Goal: Information Seeking & Learning: Learn about a topic

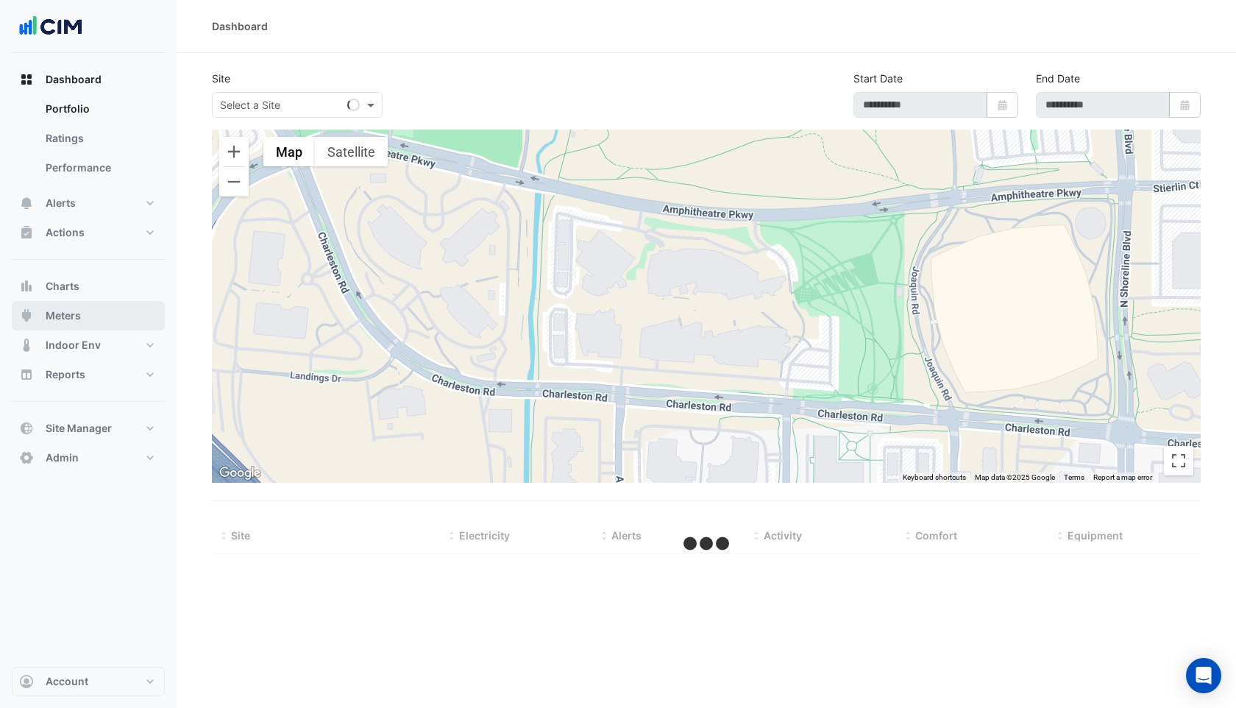
click at [74, 311] on span "Meters" at bounding box center [63, 315] width 35 height 15
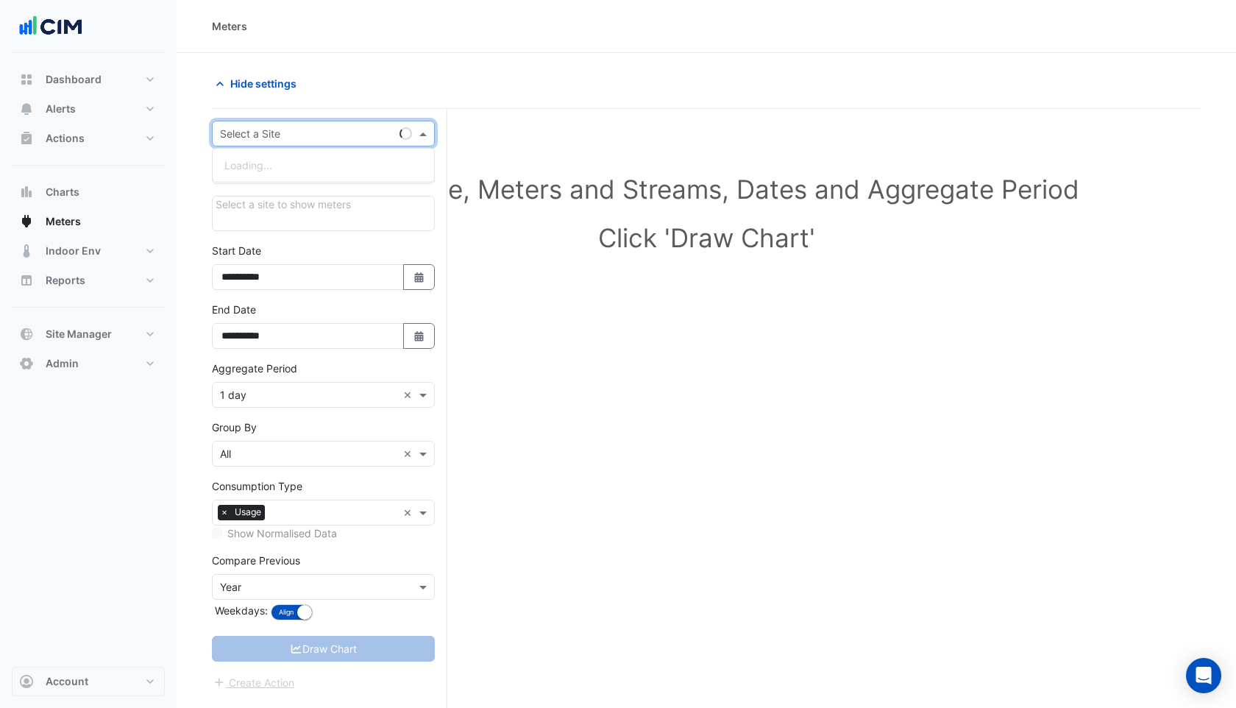
click at [307, 134] on input "text" at bounding box center [308, 134] width 177 height 15
type input "*"
type input "***"
click at [289, 194] on div "T&G Building" at bounding box center [324, 186] width 222 height 21
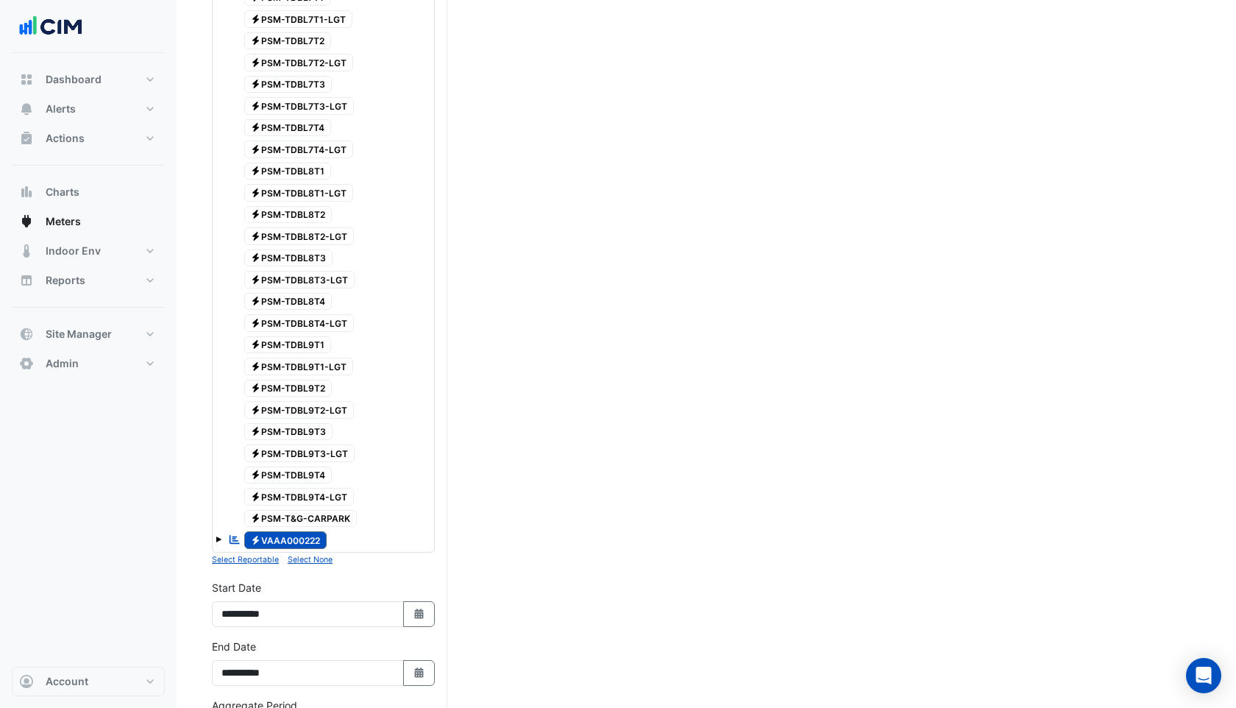
scroll to position [3506, 0]
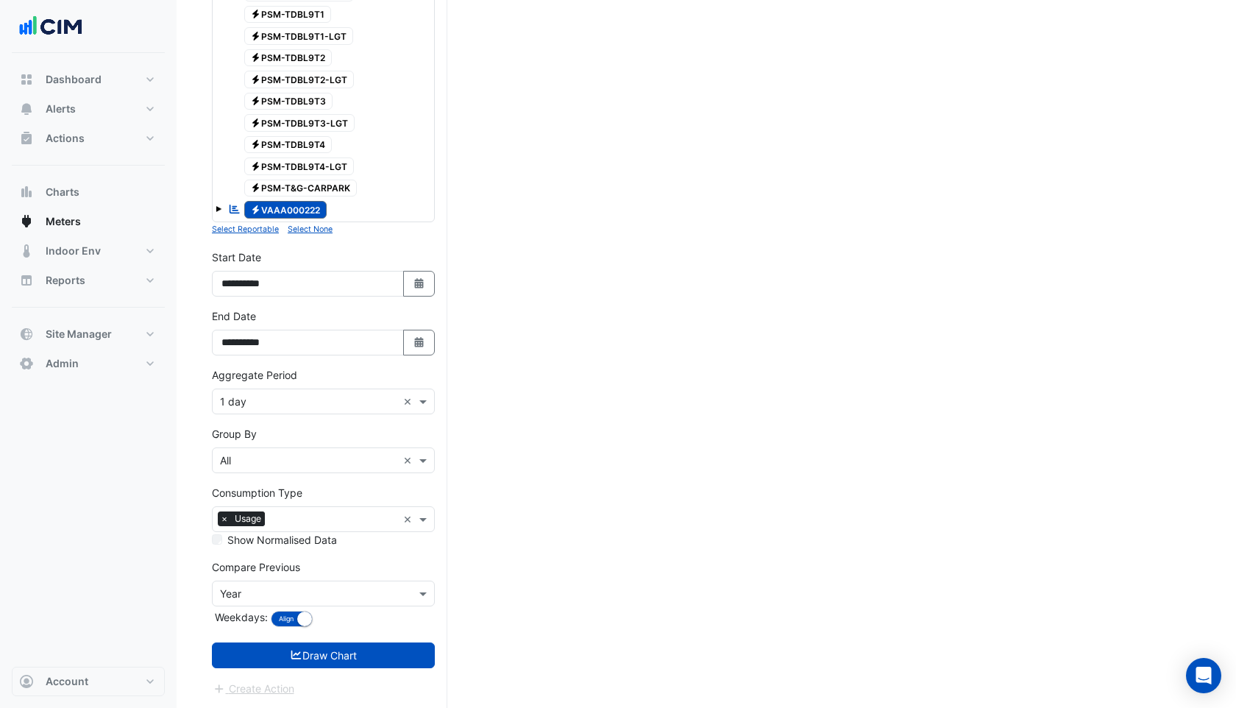
click at [316, 230] on small "Select None" at bounding box center [310, 229] width 45 height 10
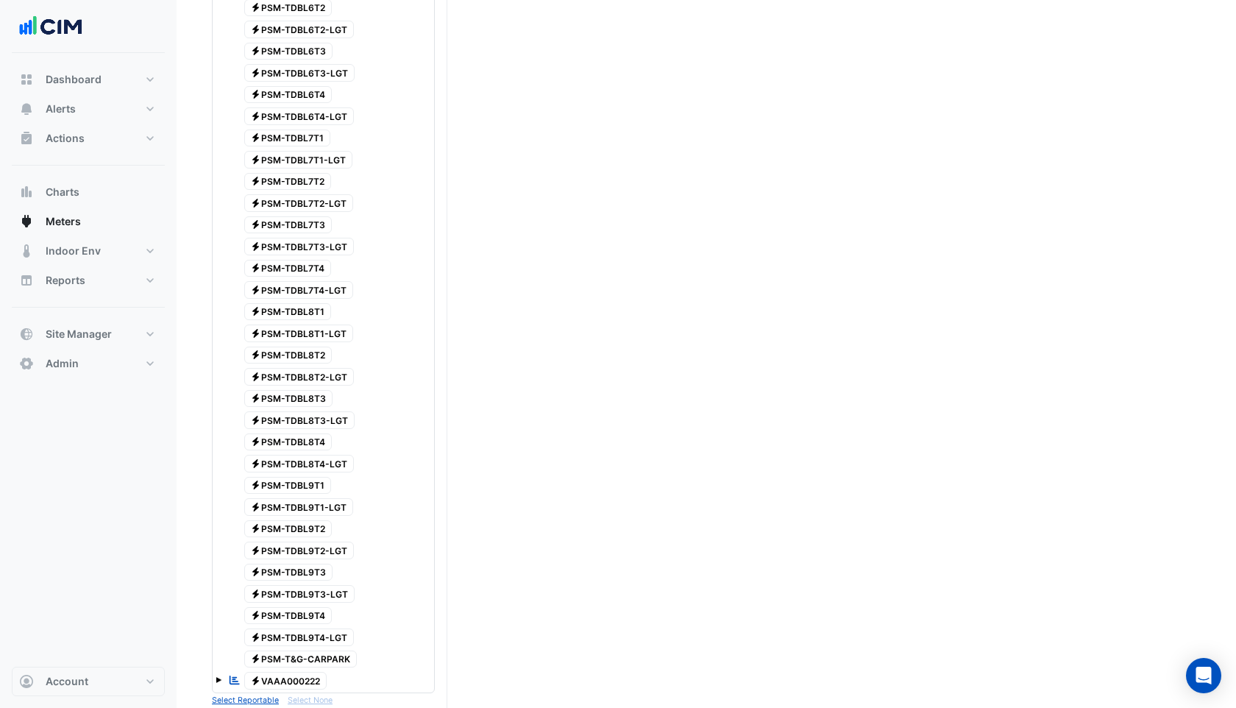
scroll to position [3523, 0]
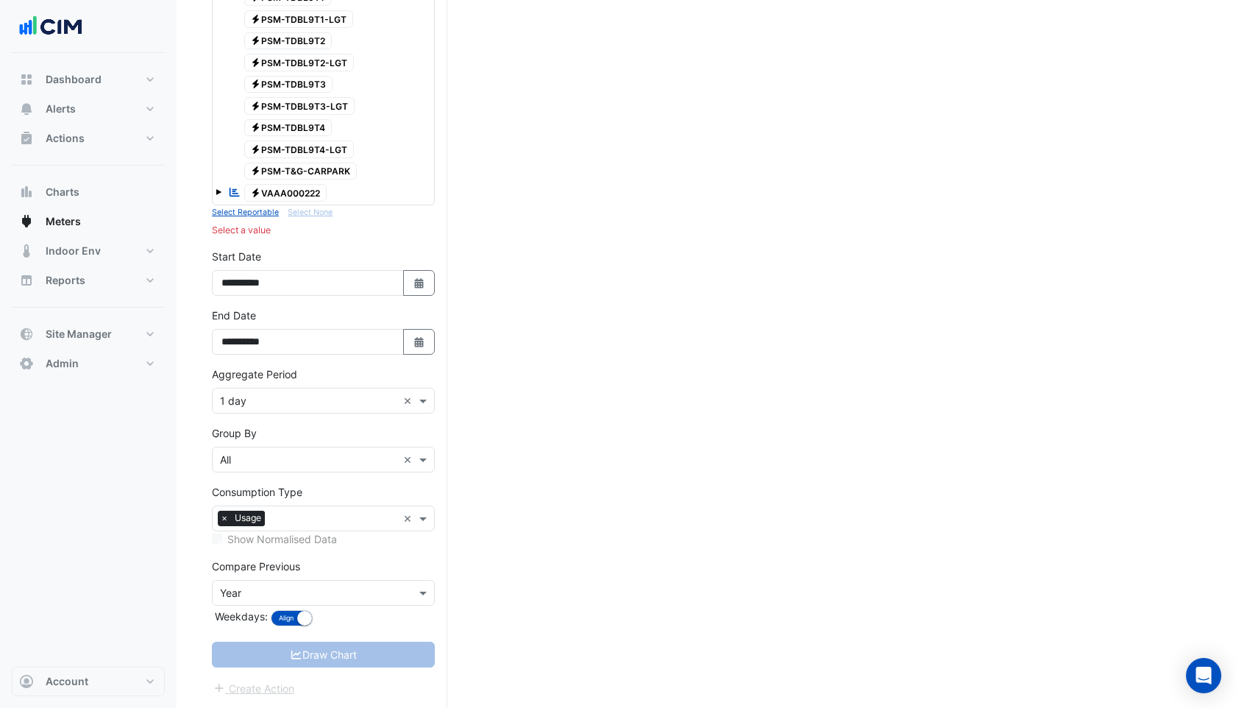
click at [299, 168] on span "Electricity PSM-T&G-CARPARK" at bounding box center [300, 172] width 113 height 18
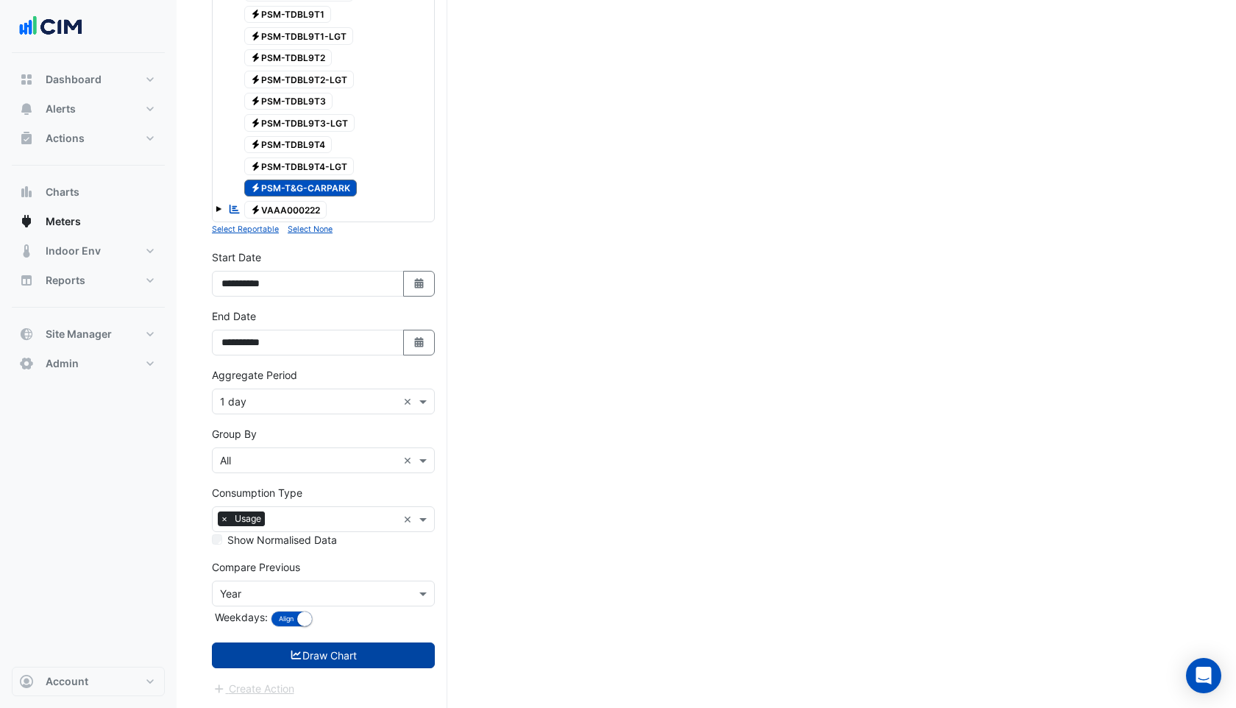
click at [304, 659] on button "Draw Chart" at bounding box center [323, 656] width 223 height 26
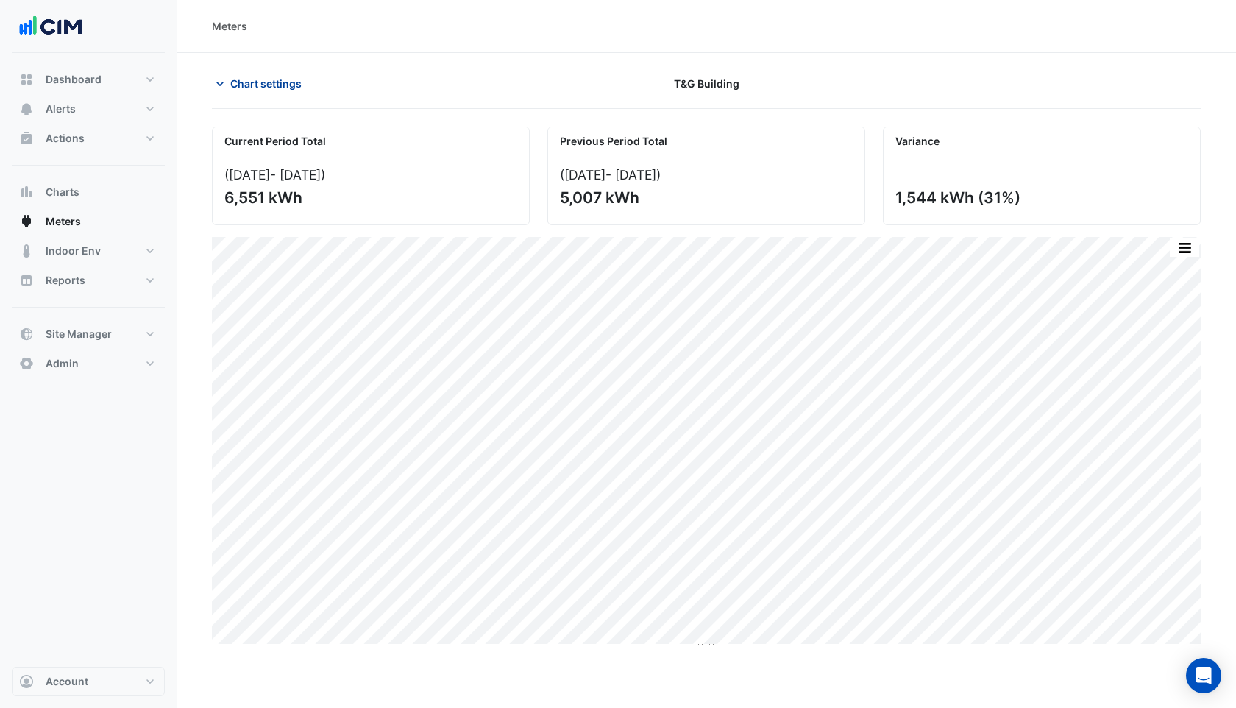
click at [247, 86] on span "Chart settings" at bounding box center [265, 83] width 71 height 15
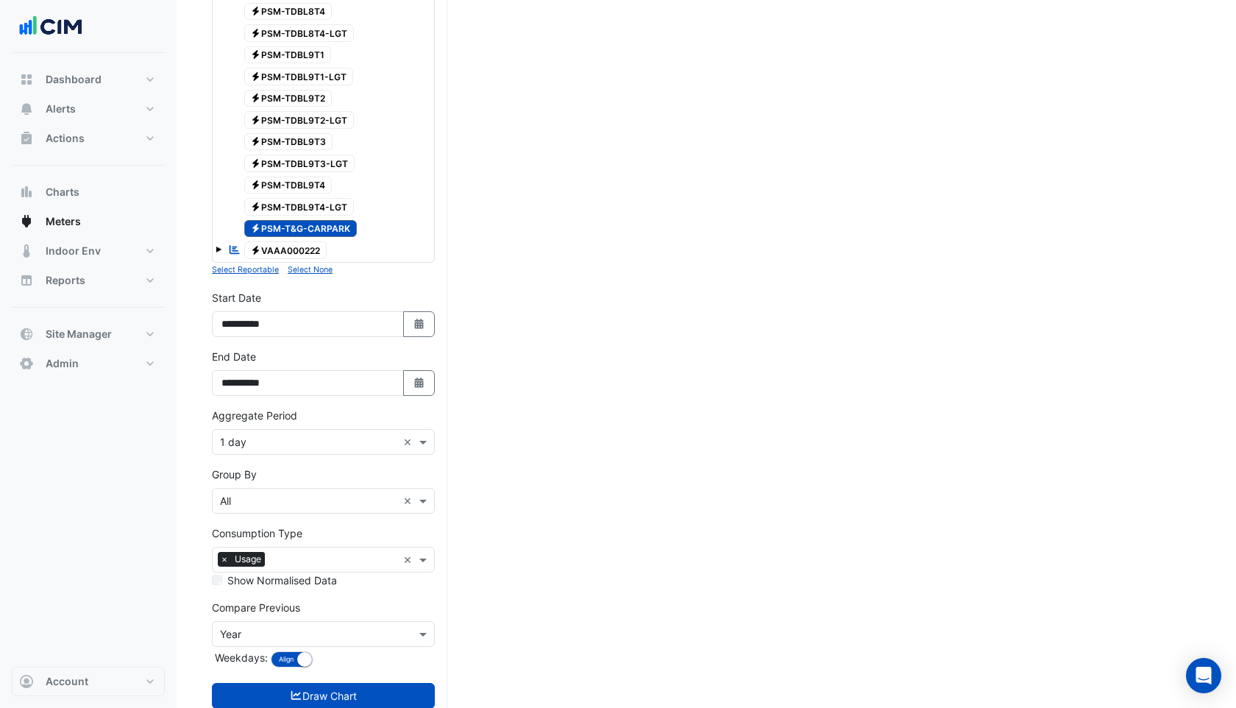
scroll to position [3476, 0]
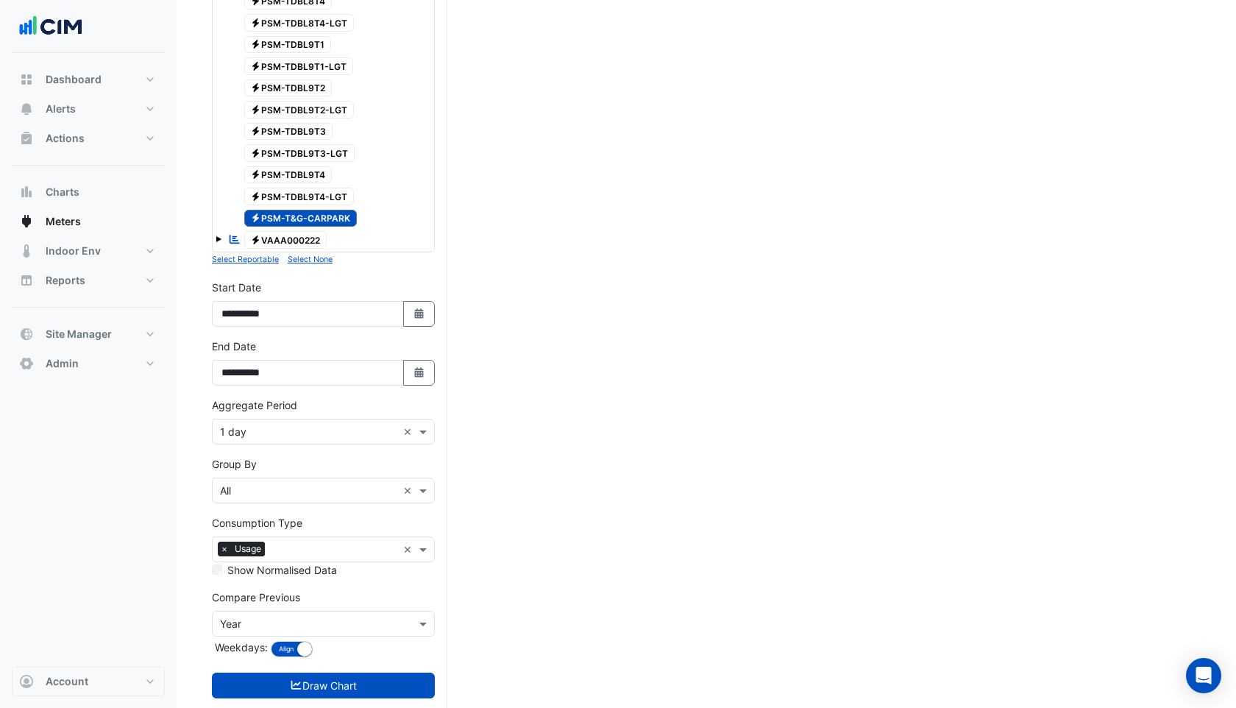
click at [277, 543] on input "text" at bounding box center [334, 550] width 127 height 15
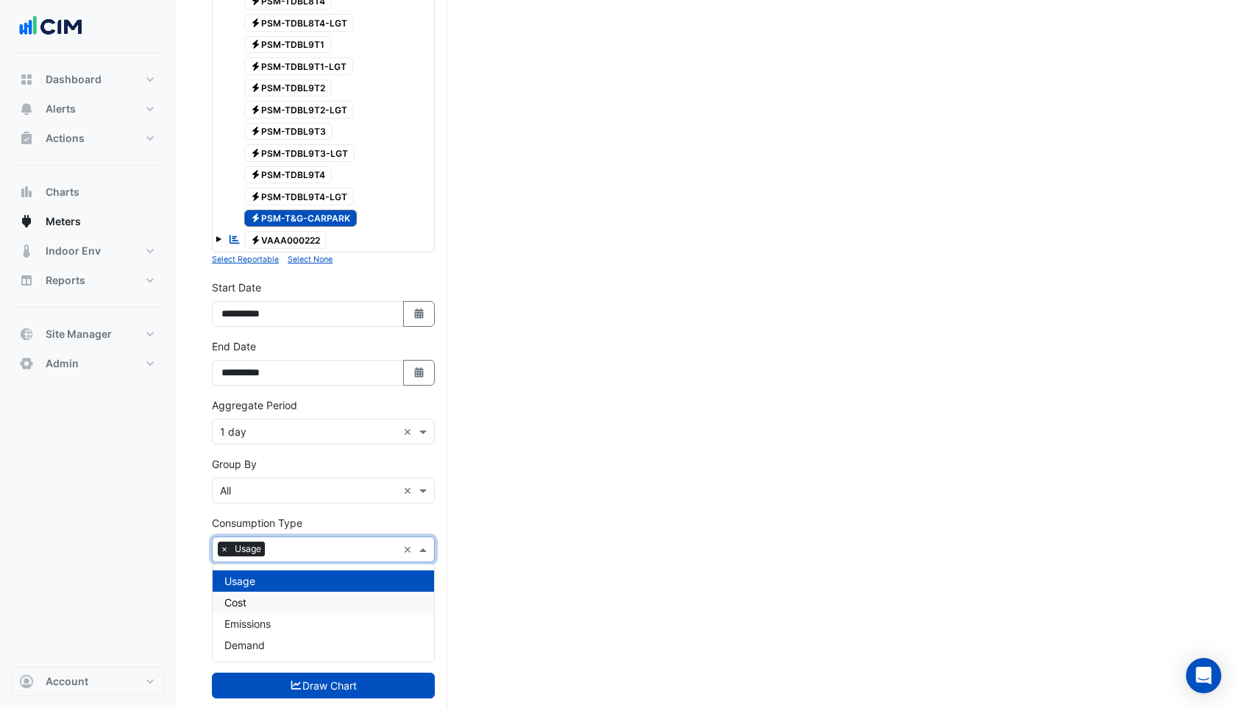
click at [249, 605] on div "Cost" at bounding box center [324, 602] width 222 height 21
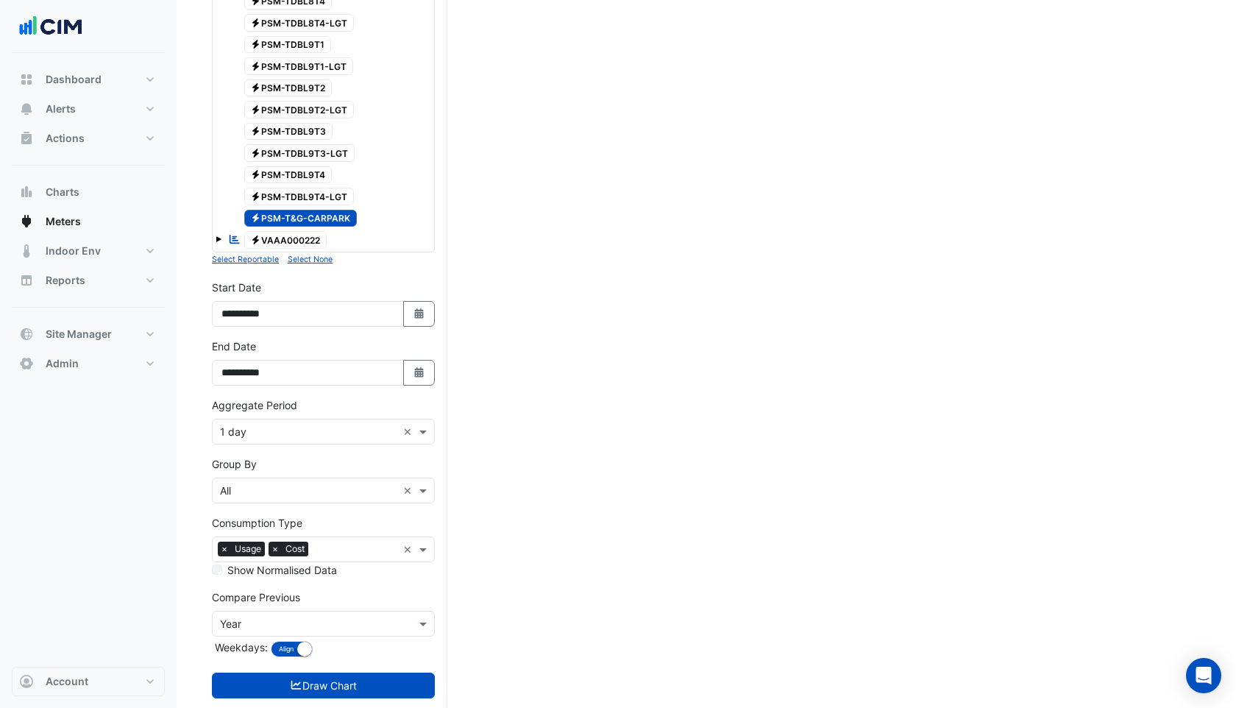
click at [292, 158] on span "Electricity PSM-TDBL9T3-LGT" at bounding box center [299, 153] width 111 height 18
click at [307, 153] on span "Electricity PSM-TDBL9T3-LGT" at bounding box center [299, 153] width 111 height 18
click at [258, 314] on input "**********" at bounding box center [308, 314] width 192 height 26
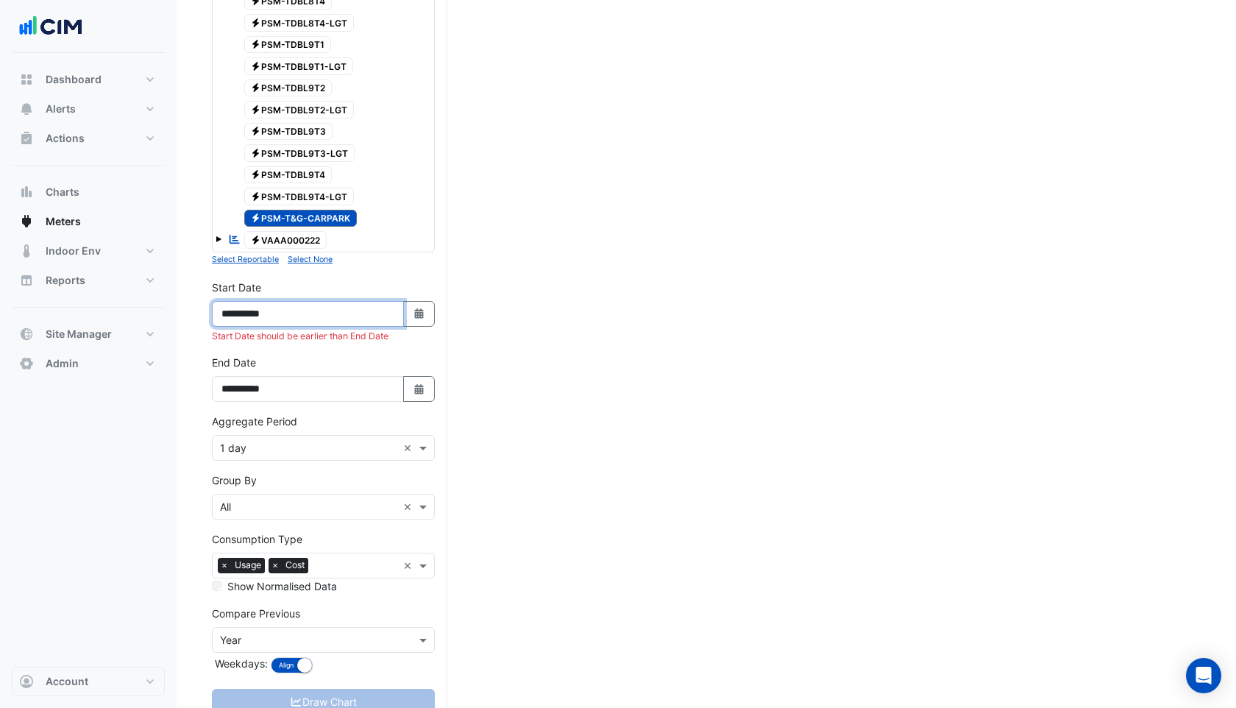
click at [246, 309] on input "**********" at bounding box center [308, 314] width 192 height 26
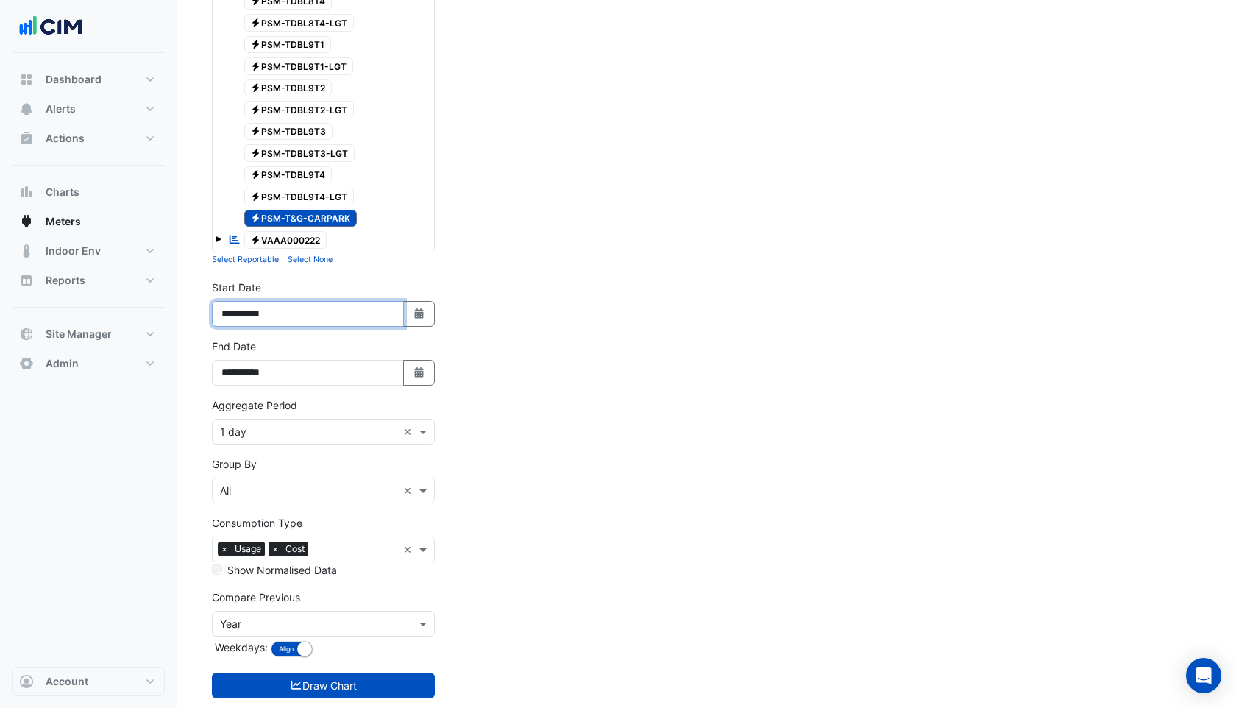
type input "**********"
click at [268, 434] on input "text" at bounding box center [308, 432] width 177 height 15
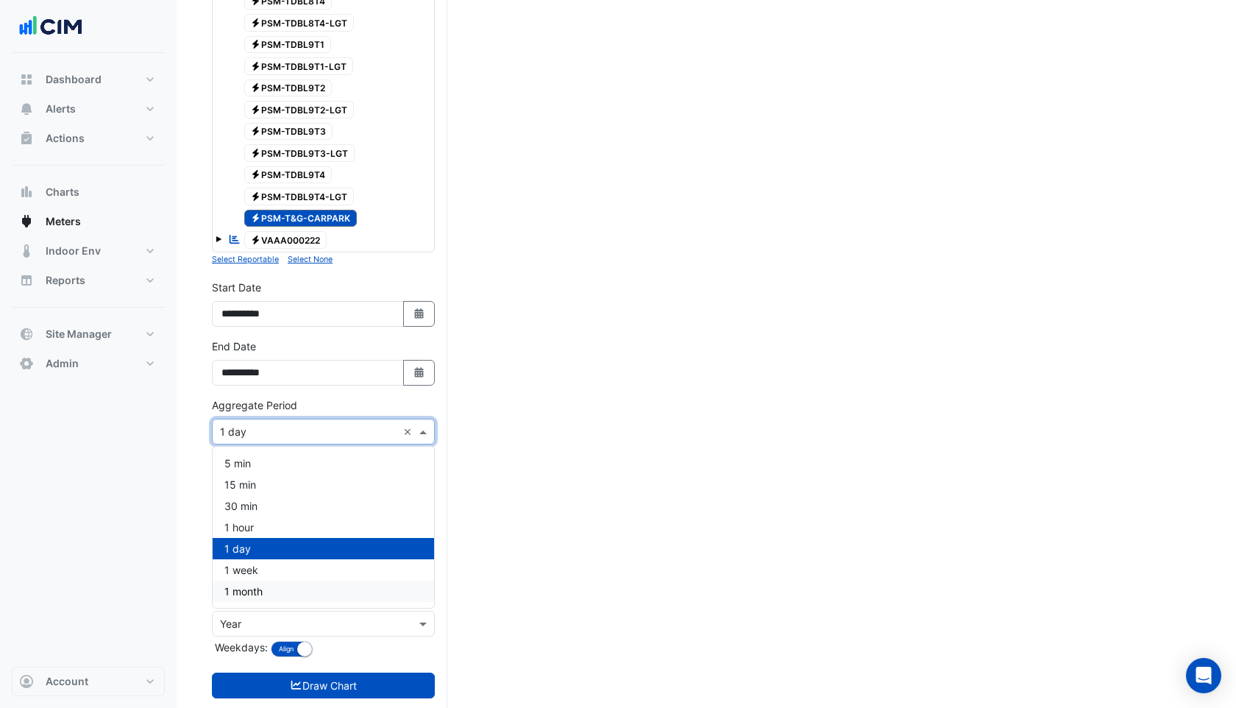
click at [252, 593] on span "1 month" at bounding box center [243, 591] width 38 height 13
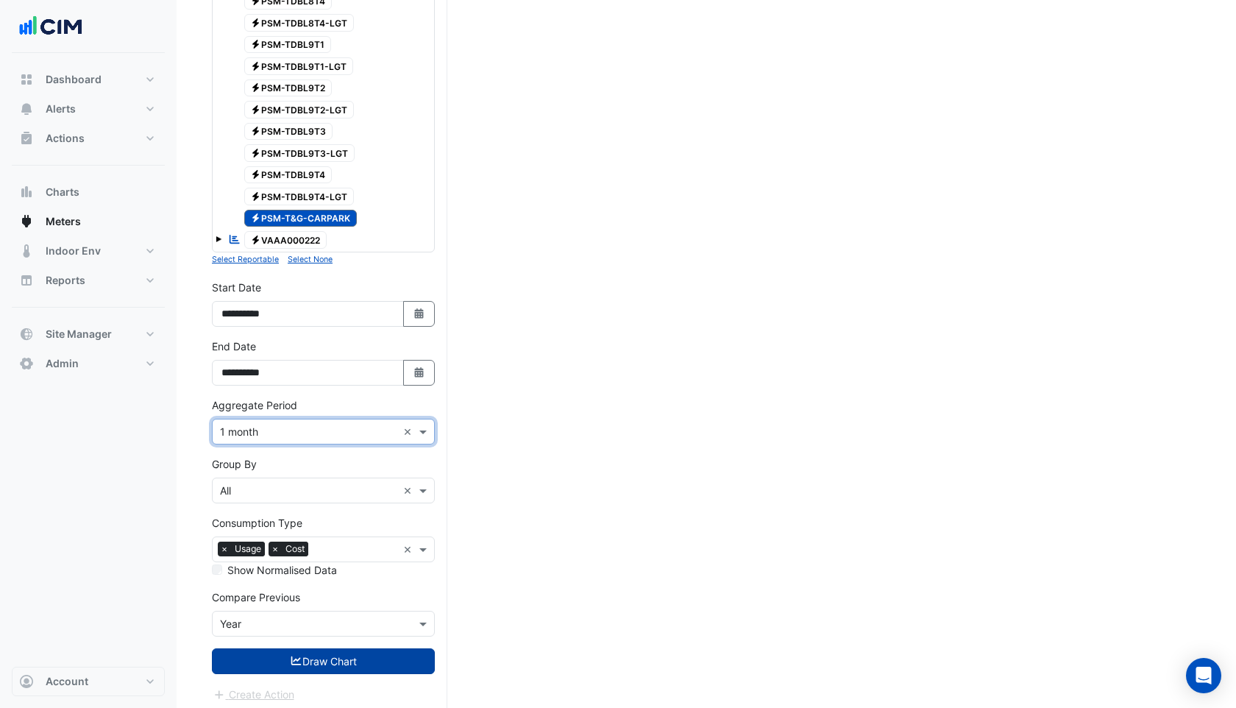
click at [272, 655] on button "Draw Chart" at bounding box center [323, 661] width 223 height 26
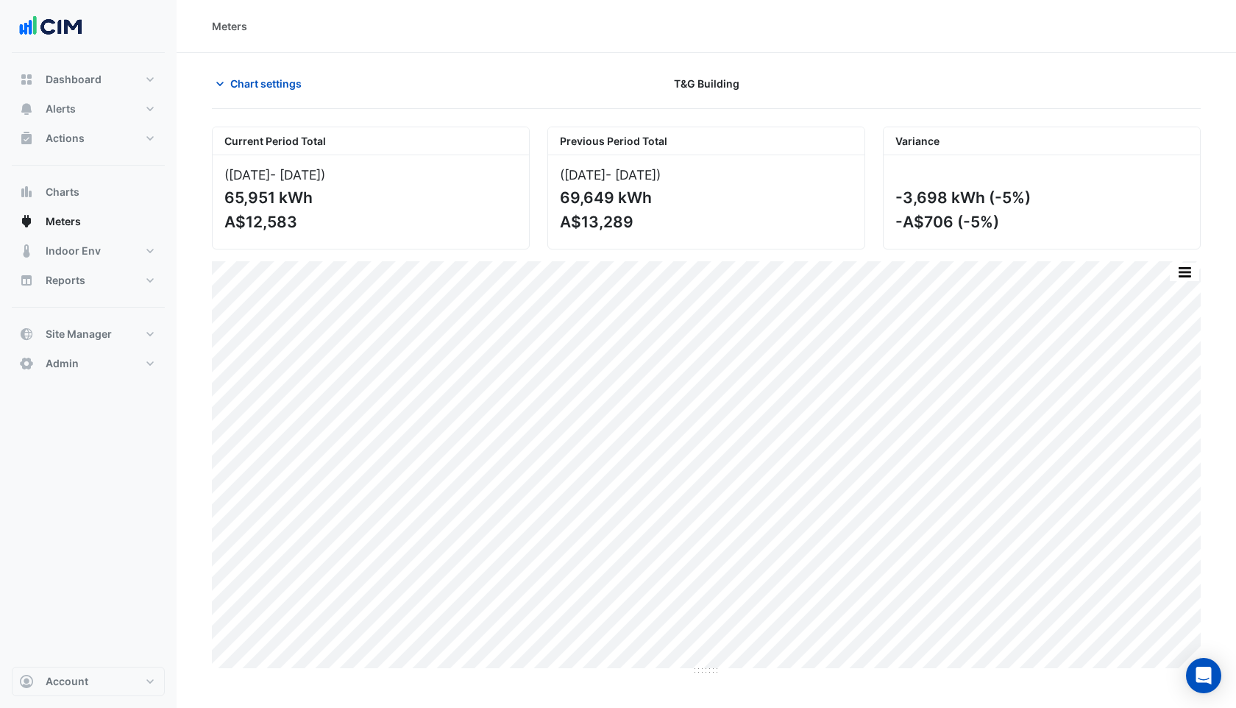
drag, startPoint x: 562, startPoint y: 194, endPoint x: 611, endPoint y: 195, distance: 49.3
click at [611, 195] on div "69,649 kWh" at bounding box center [705, 197] width 290 height 18
drag, startPoint x: 631, startPoint y: 225, endPoint x: 564, endPoint y: 228, distance: 67.8
click at [564, 228] on div "A$13,289" at bounding box center [705, 222] width 290 height 18
click at [1182, 266] on button "button" at bounding box center [1184, 272] width 29 height 18
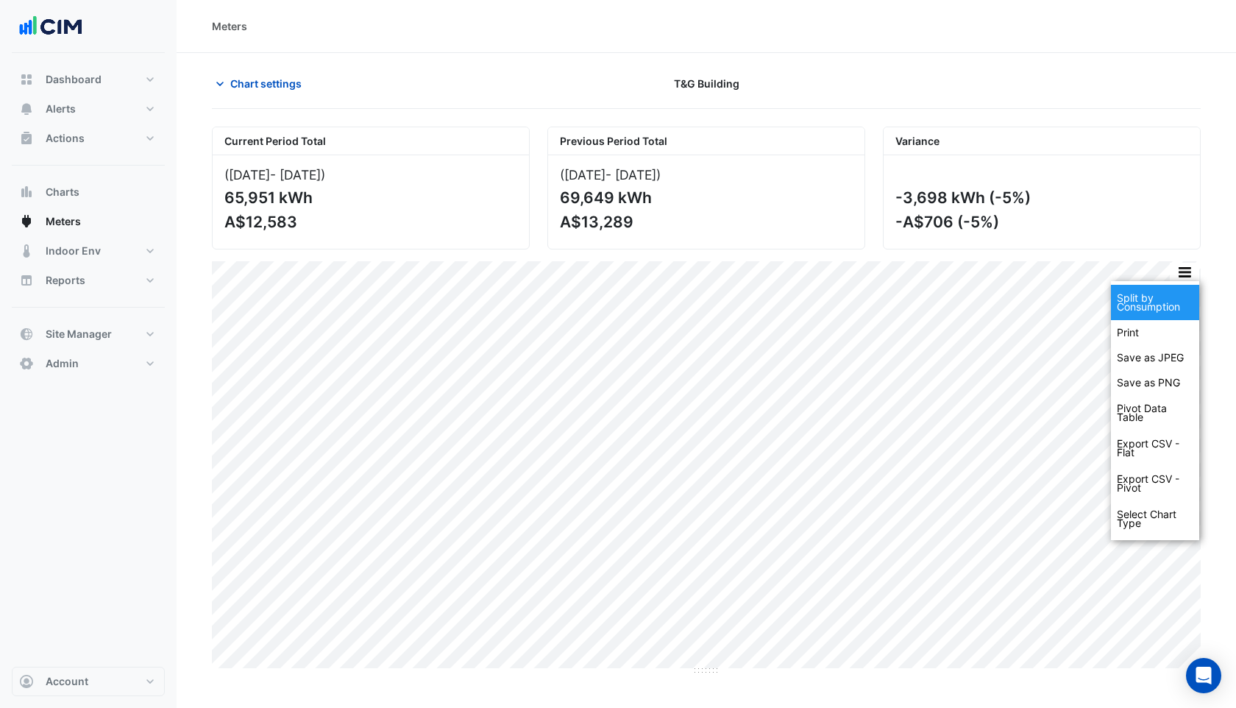
click at [1172, 313] on div "Split by Consumption" at bounding box center [1155, 302] width 88 height 35
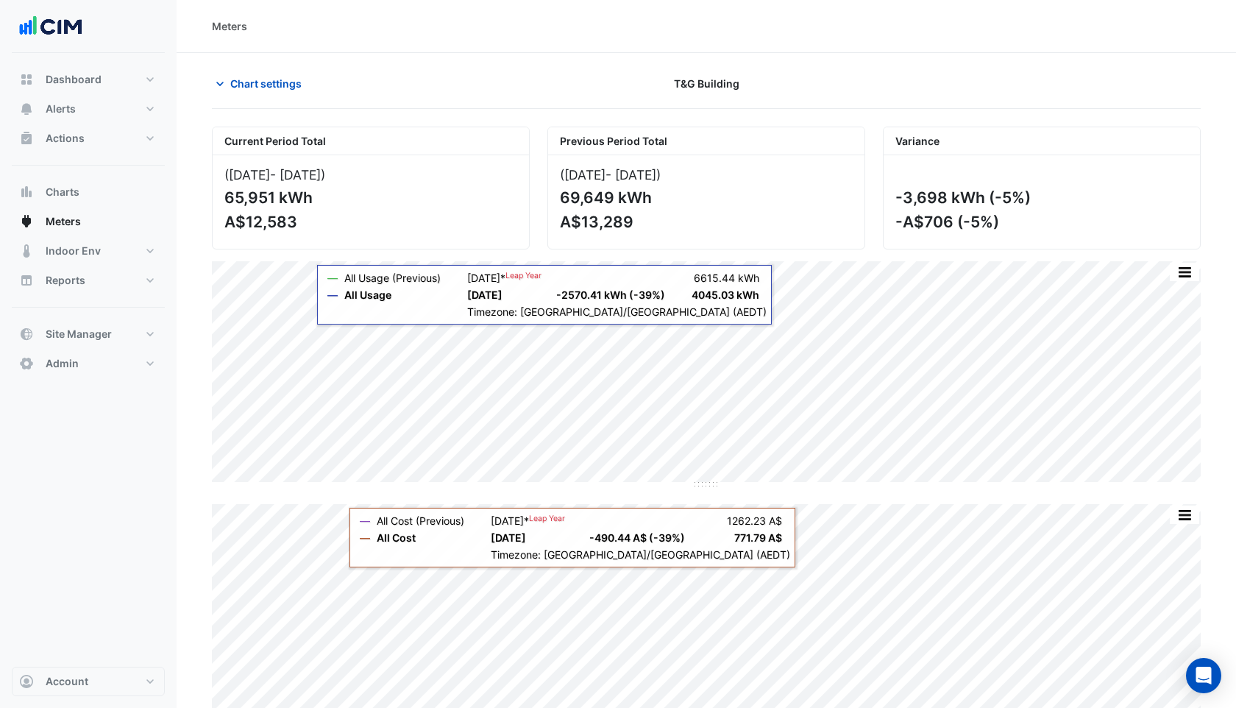
scroll to position [39, 0]
